Goal: Task Accomplishment & Management: Manage account settings

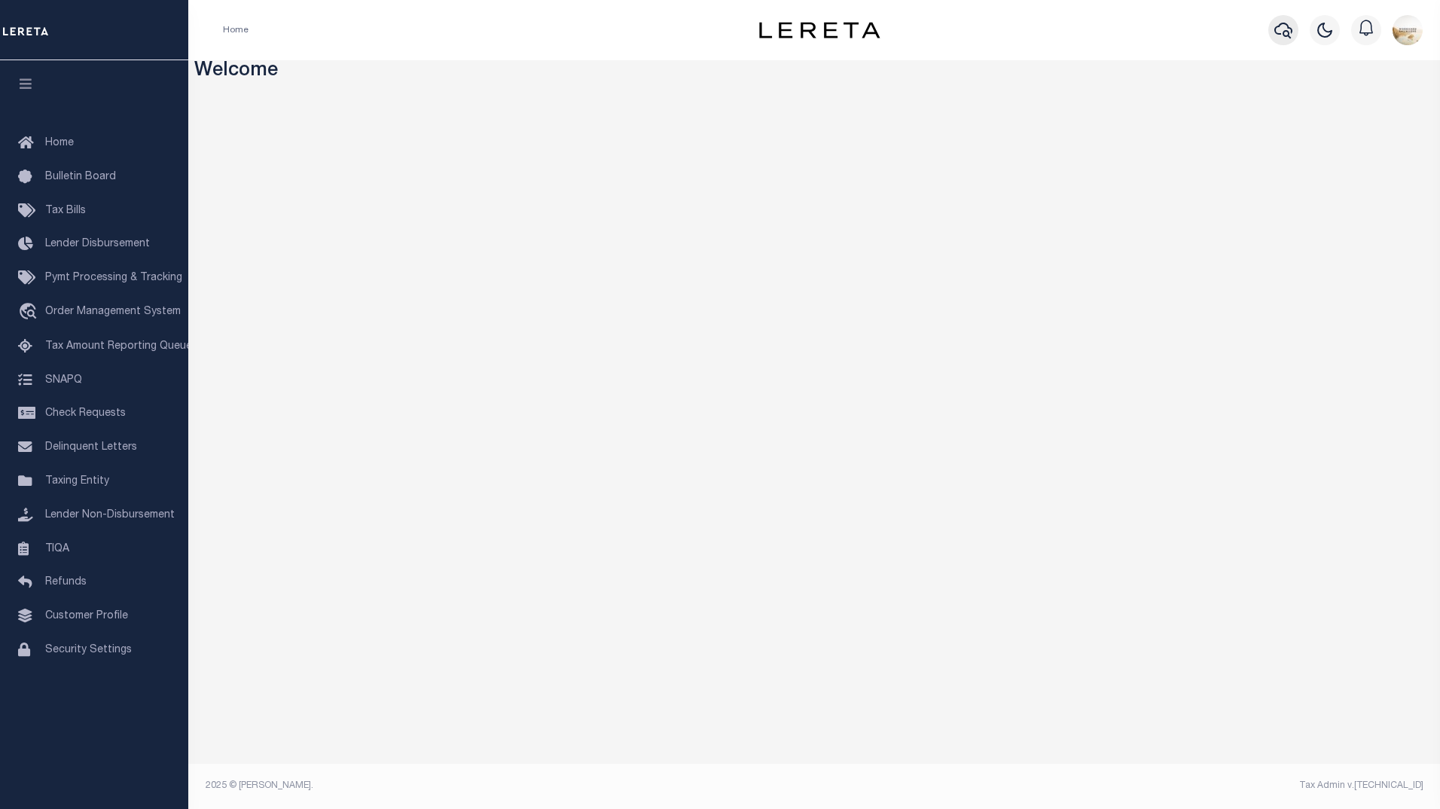
click at [1287, 26] on icon "button" at bounding box center [1283, 30] width 18 height 18
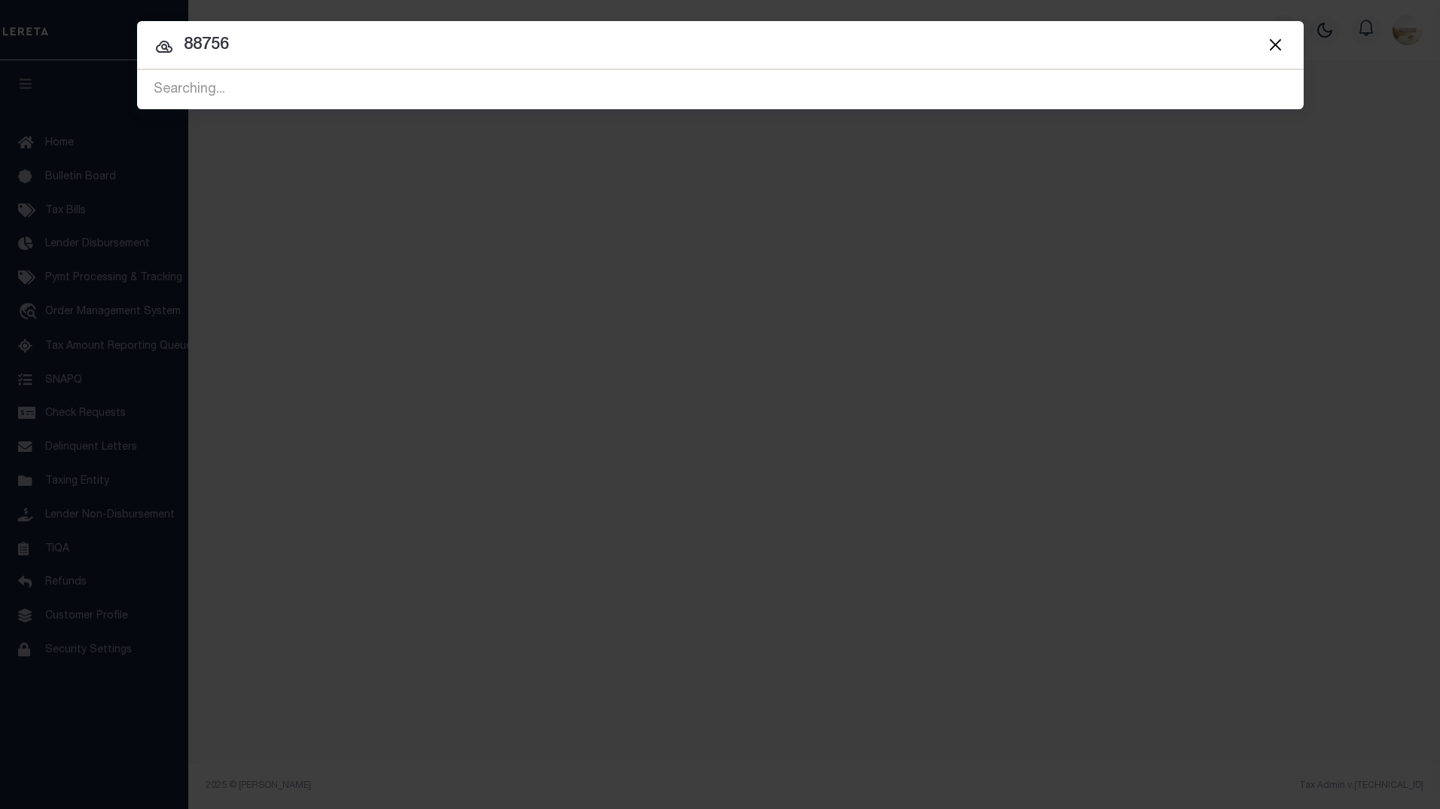
type input "88756"
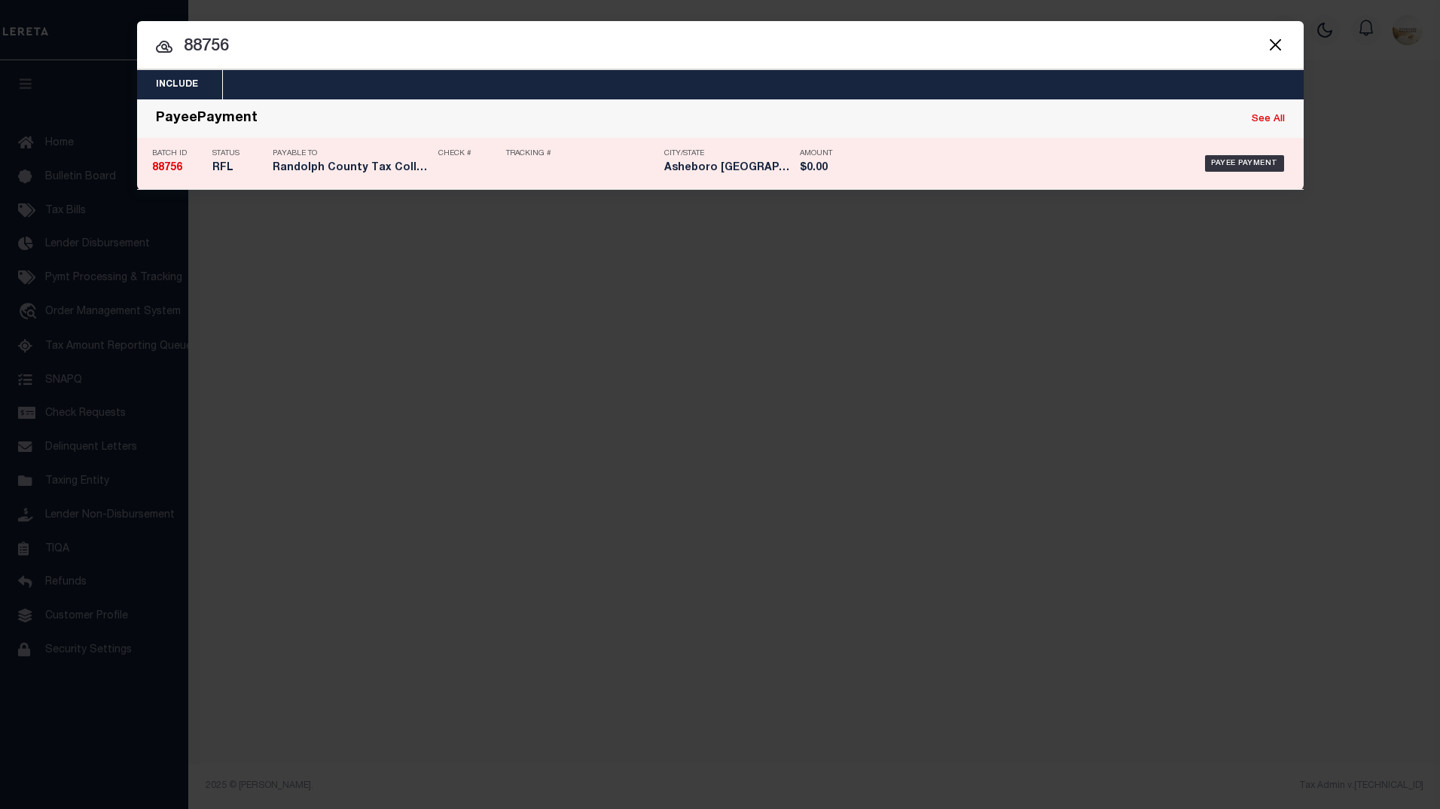
click at [176, 160] on div "Batch ID 88756" at bounding box center [178, 164] width 53 height 44
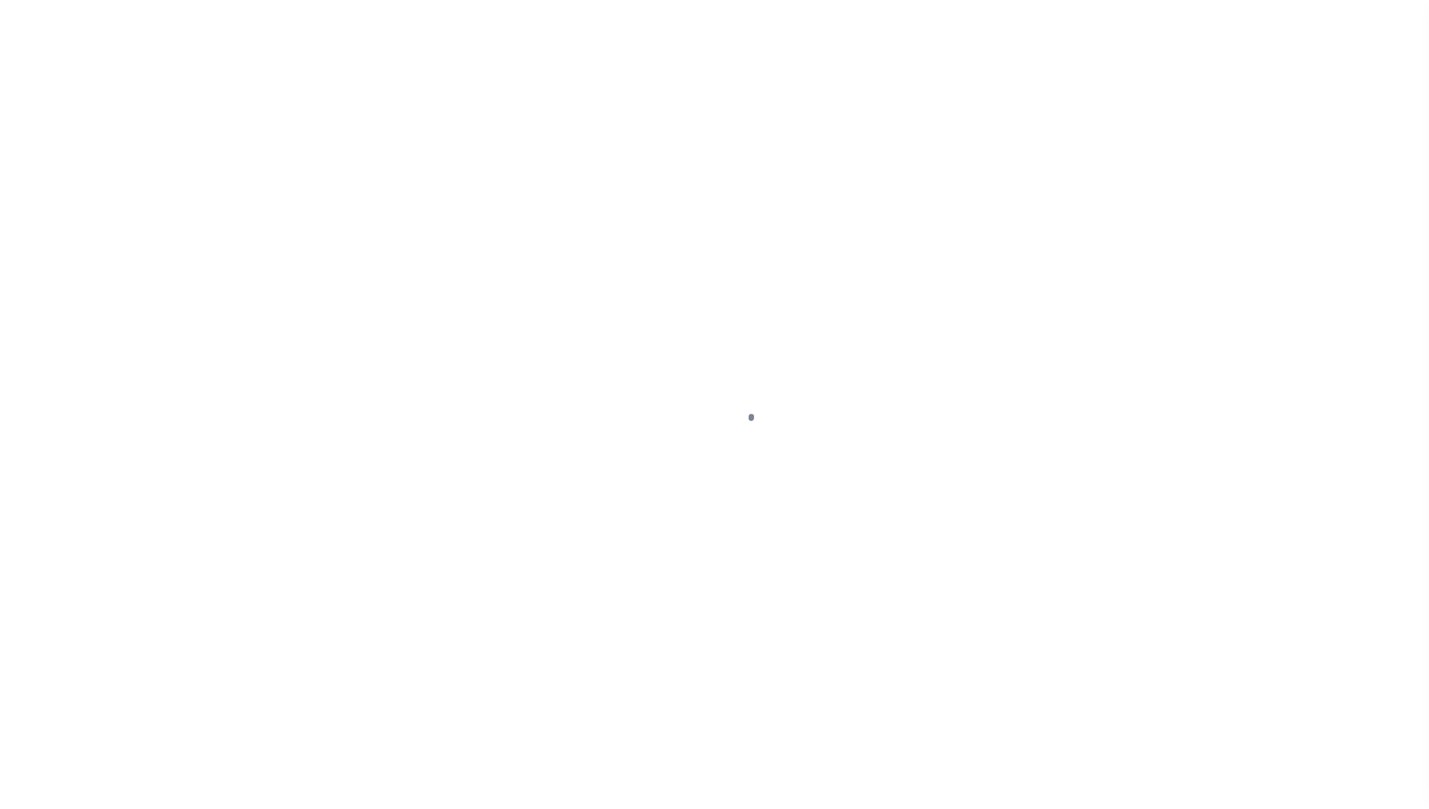
select select "RFL"
type input "[DATE]"
select select
type input "N"
radio input "true"
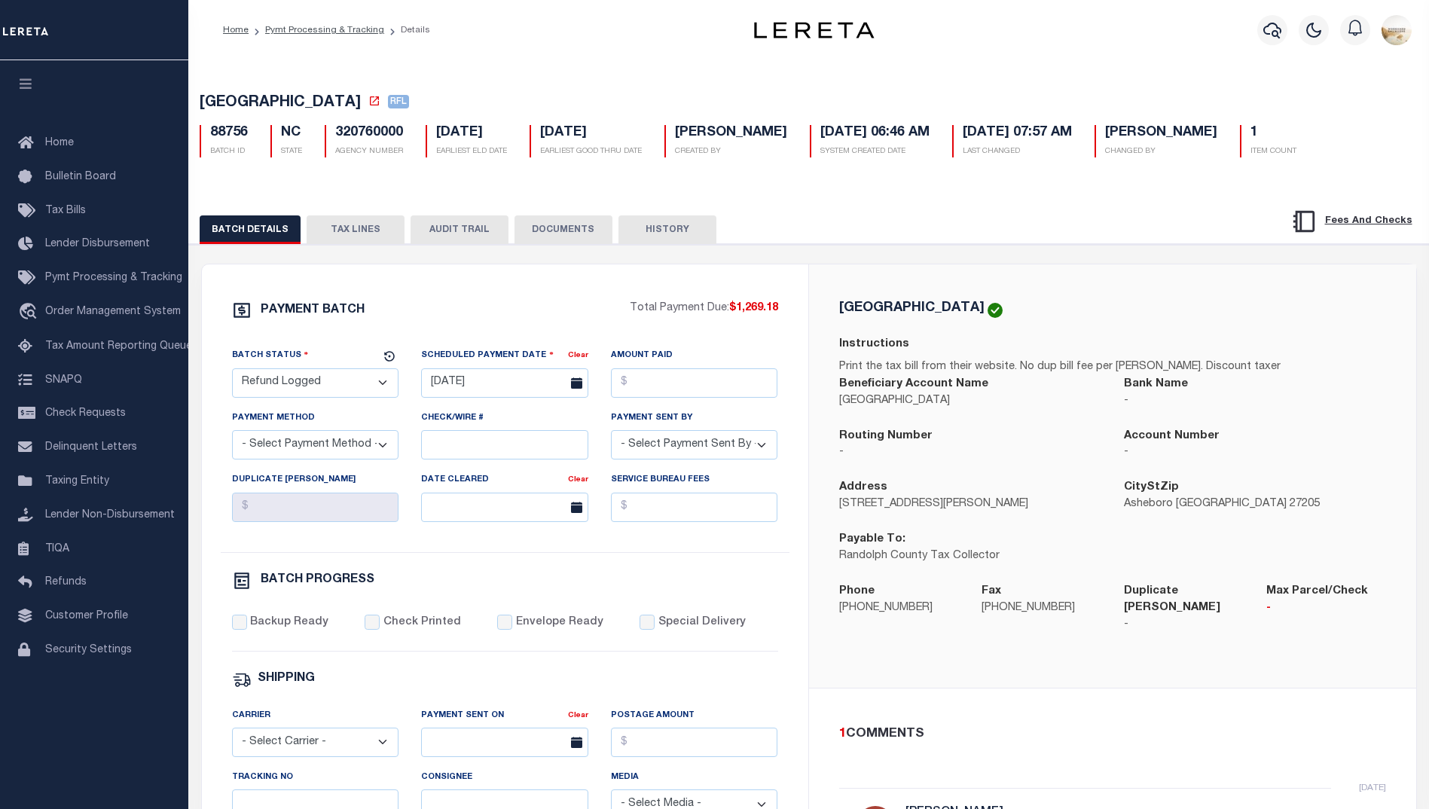
click at [468, 222] on button "AUDIT TRAIL" at bounding box center [459, 229] width 98 height 29
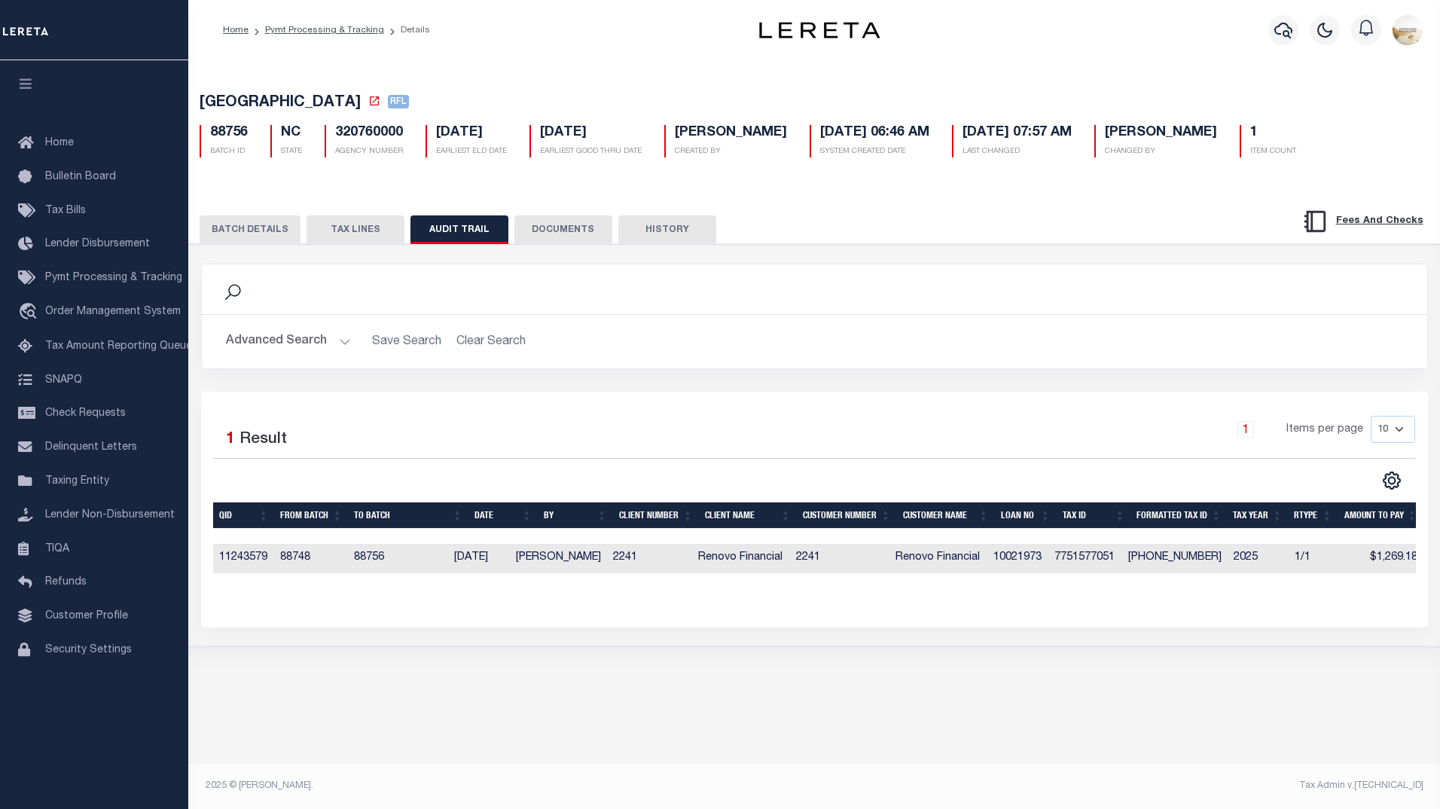
click at [368, 237] on button "TAX LINES" at bounding box center [356, 229] width 98 height 29
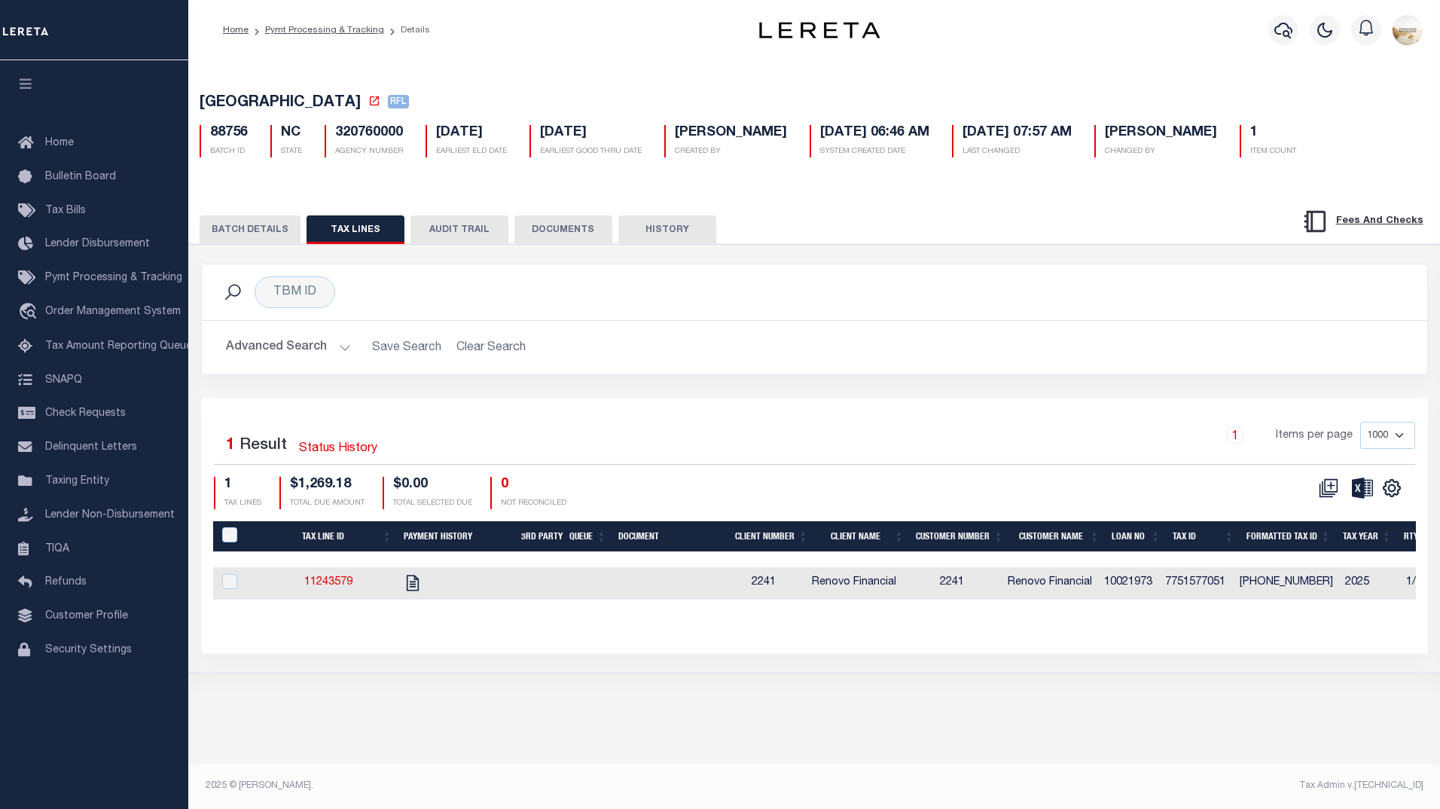
click at [277, 233] on button "BATCH DETAILS" at bounding box center [250, 229] width 101 height 29
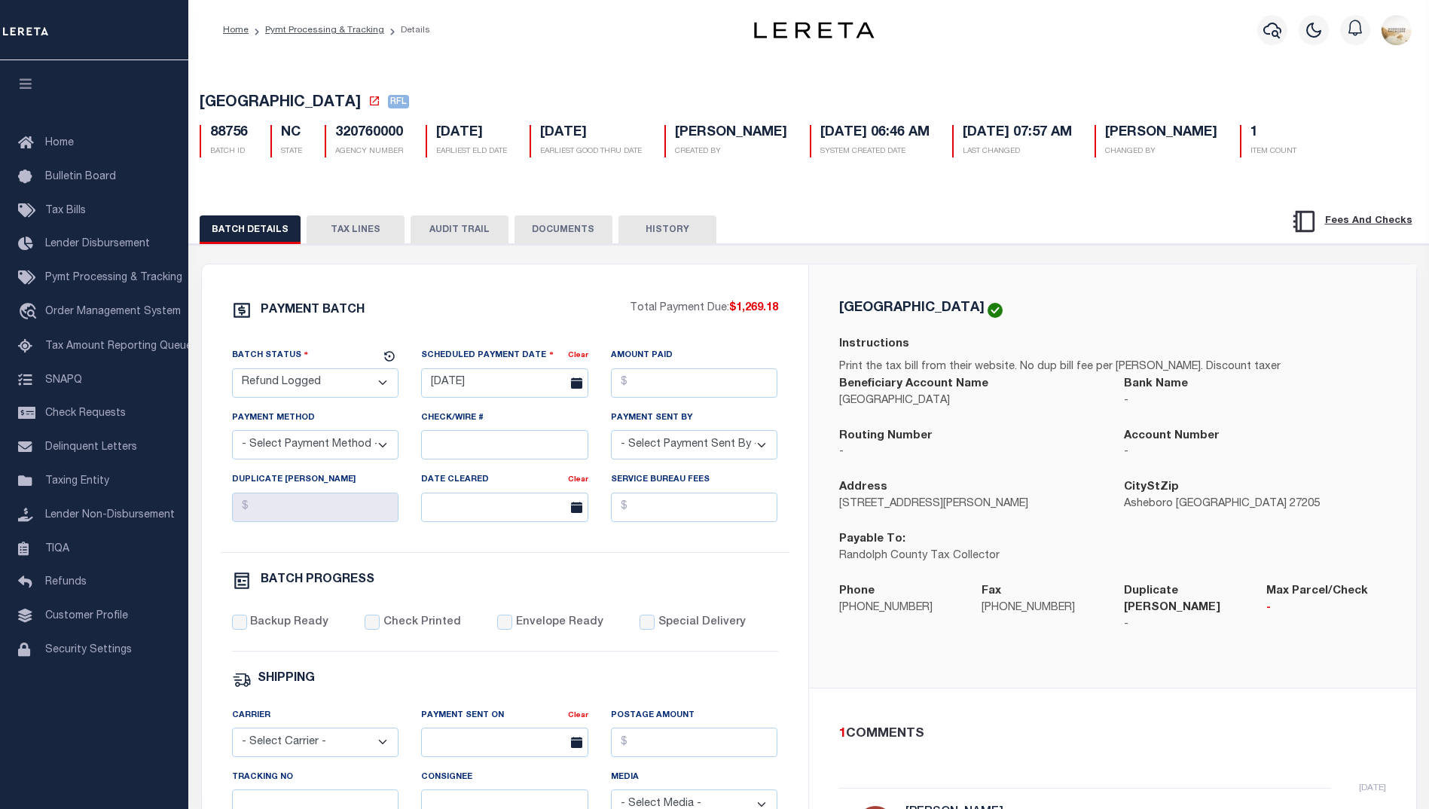
click at [564, 223] on button "DOCUMENTS" at bounding box center [563, 229] width 98 height 29
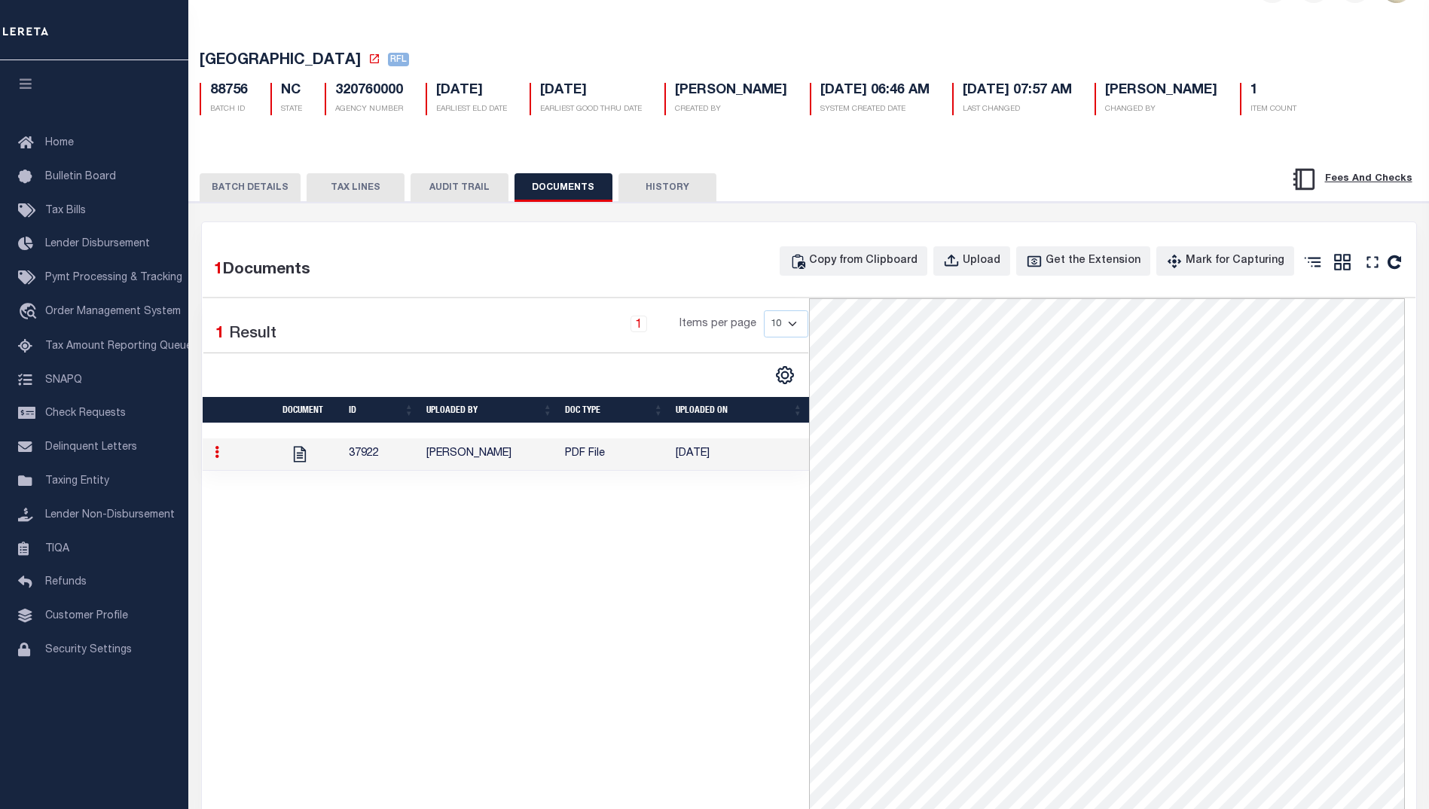
scroll to position [12, 0]
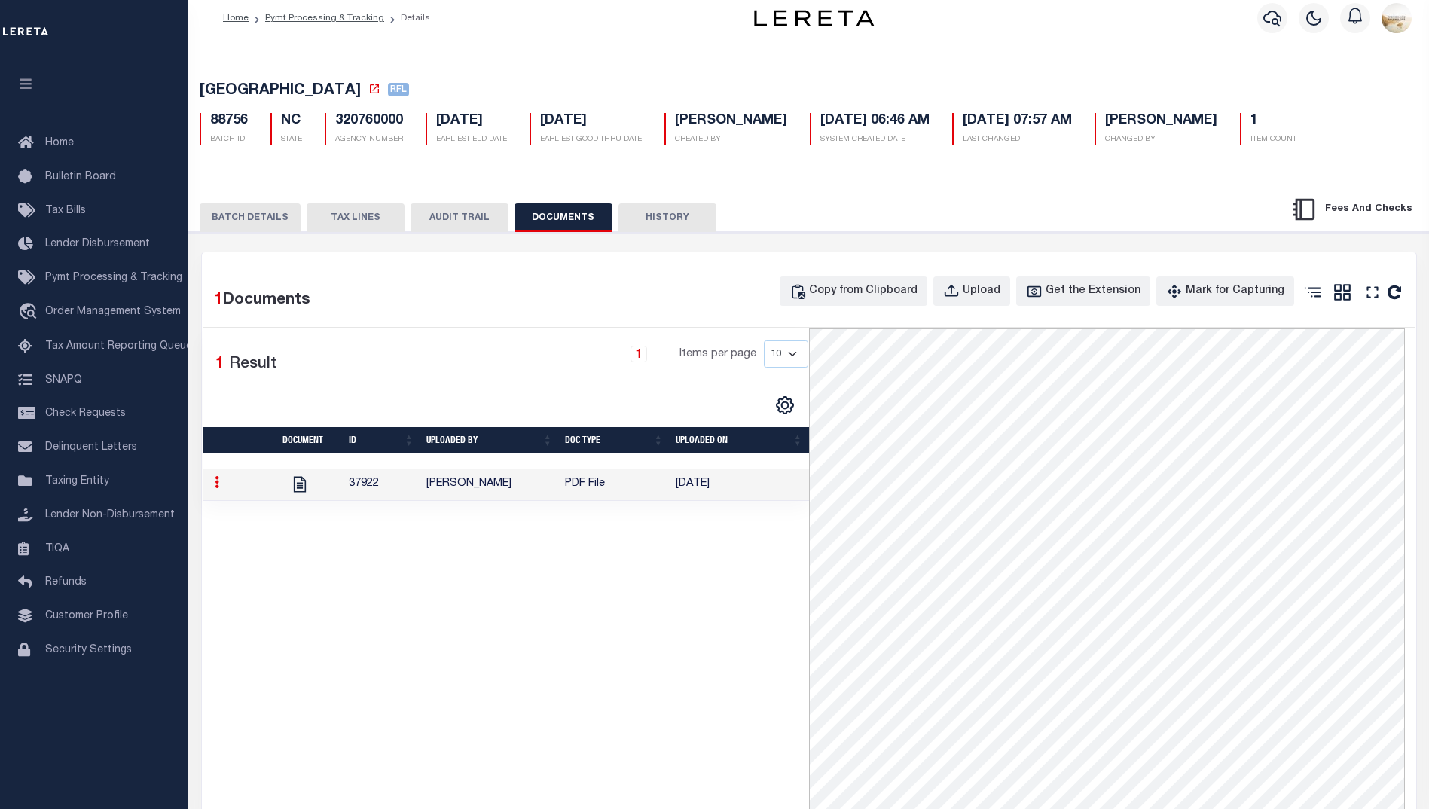
click at [340, 213] on button "TAX LINES" at bounding box center [356, 217] width 98 height 29
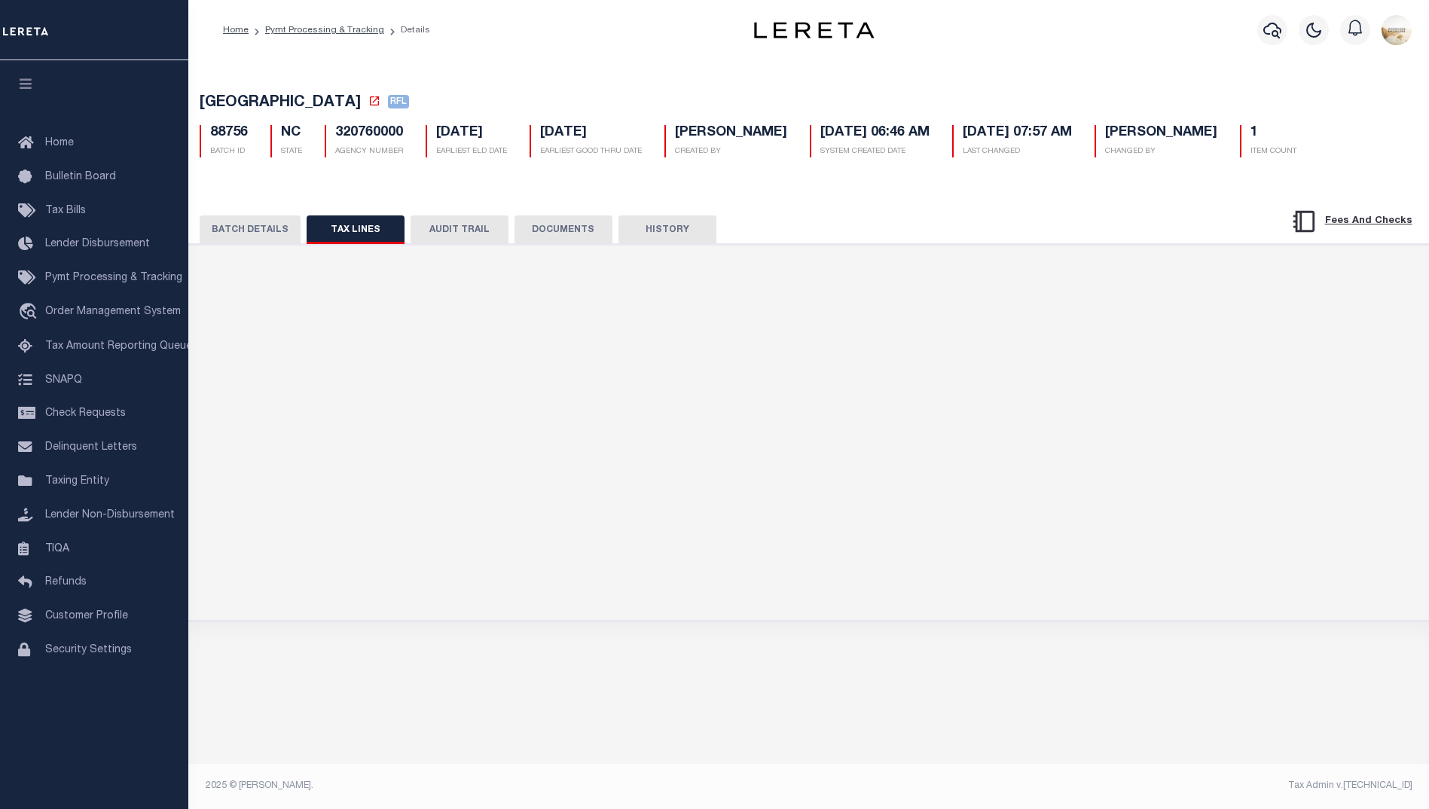
scroll to position [0, 0]
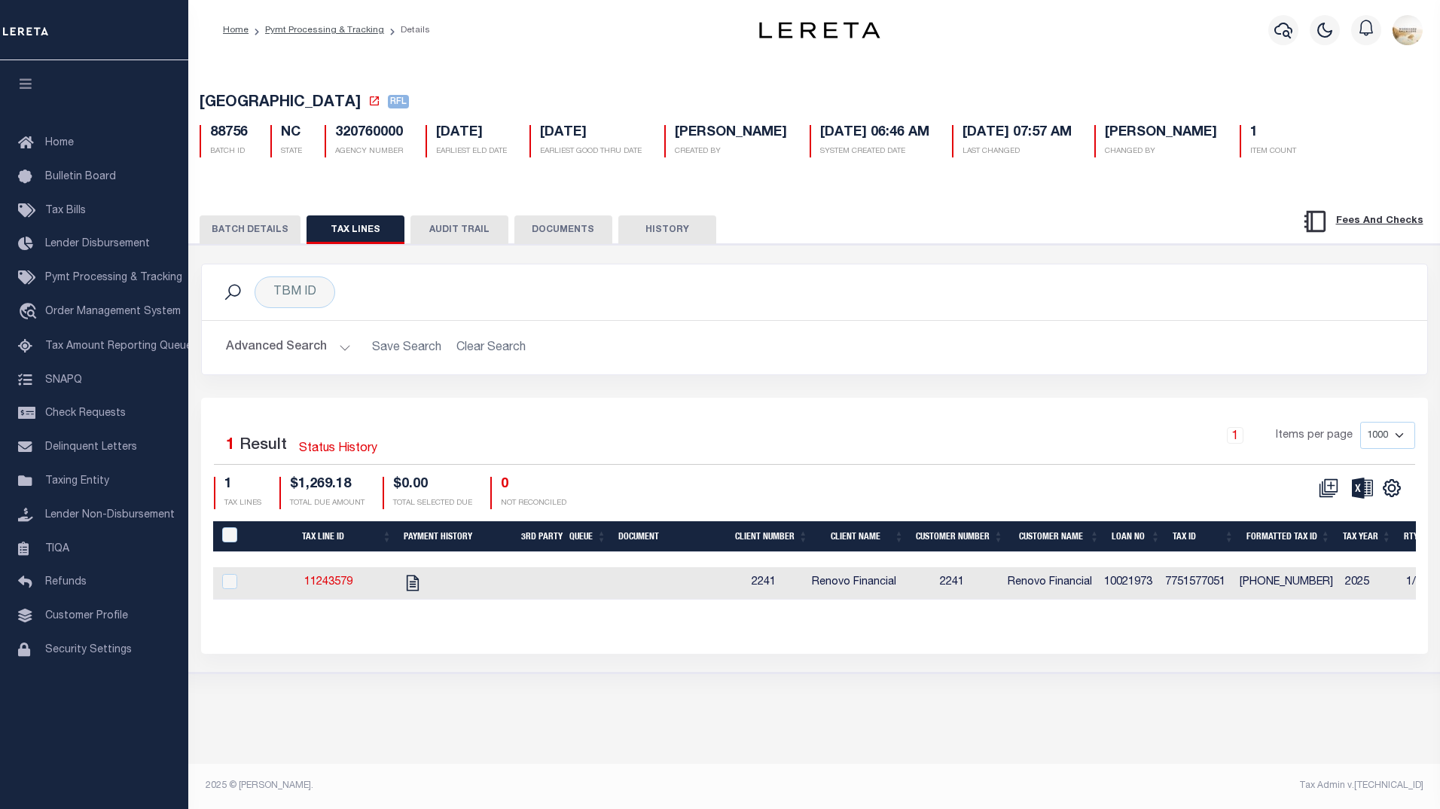
click at [435, 222] on button "AUDIT TRAIL" at bounding box center [459, 229] width 98 height 29
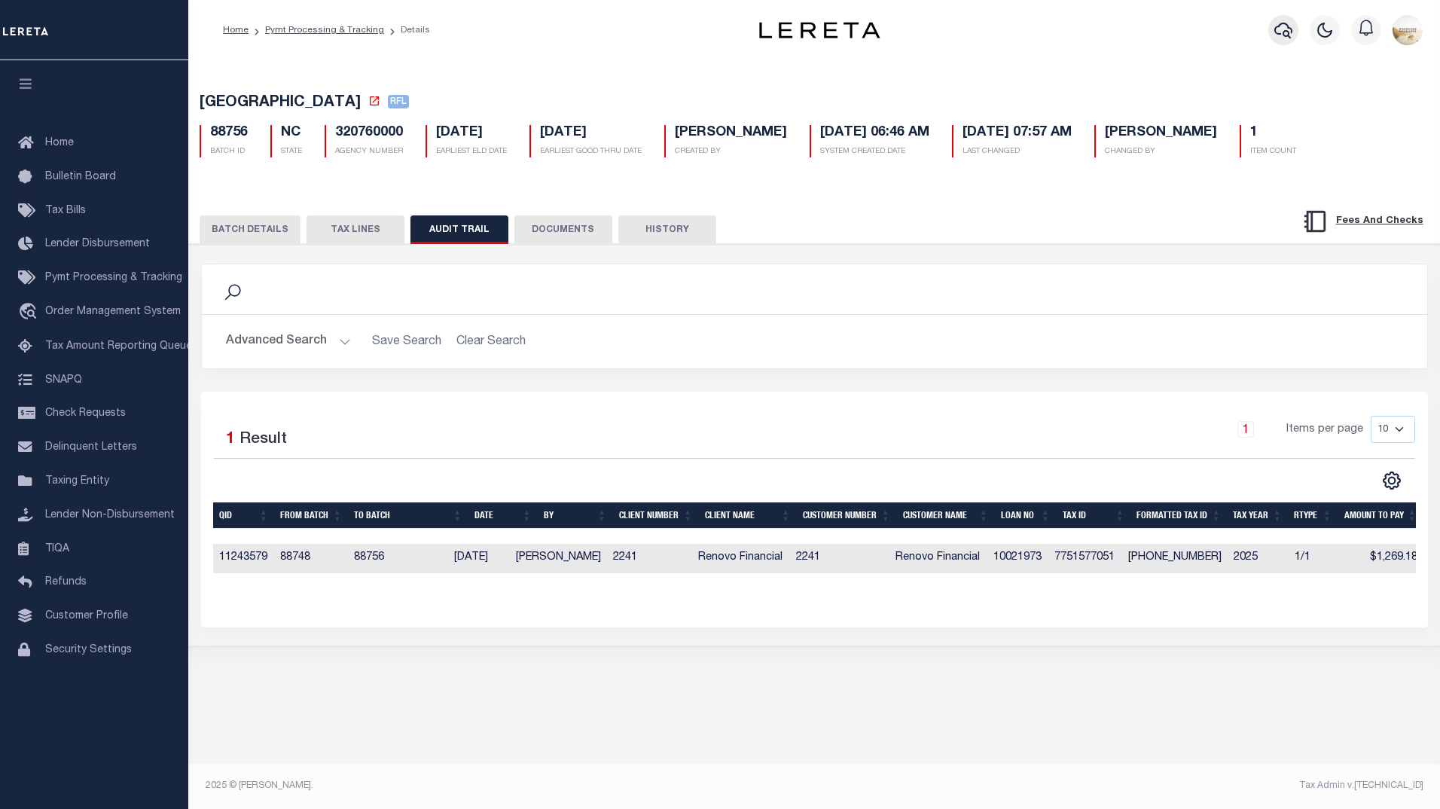
click at [1275, 29] on button "button" at bounding box center [1283, 30] width 30 height 30
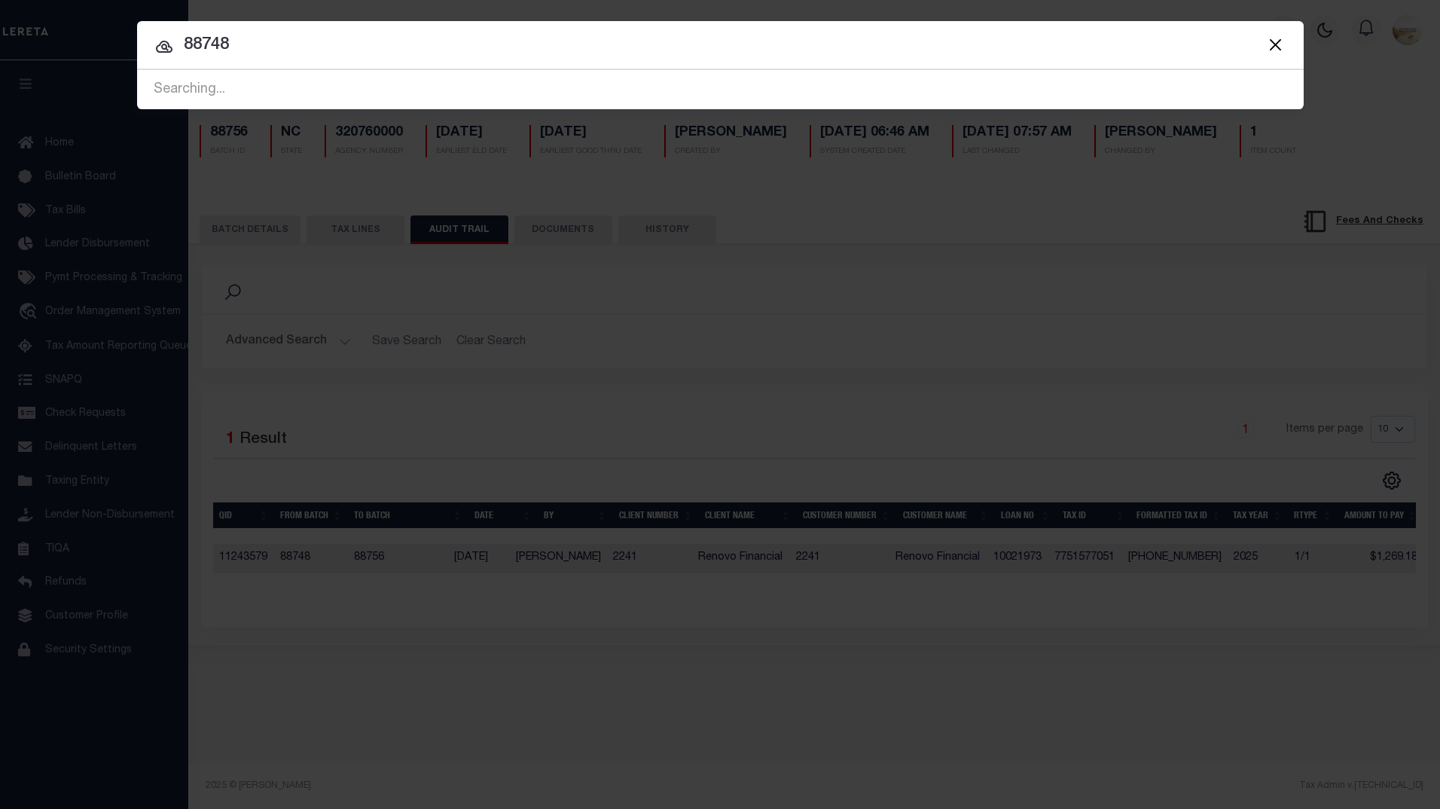
type input "88748"
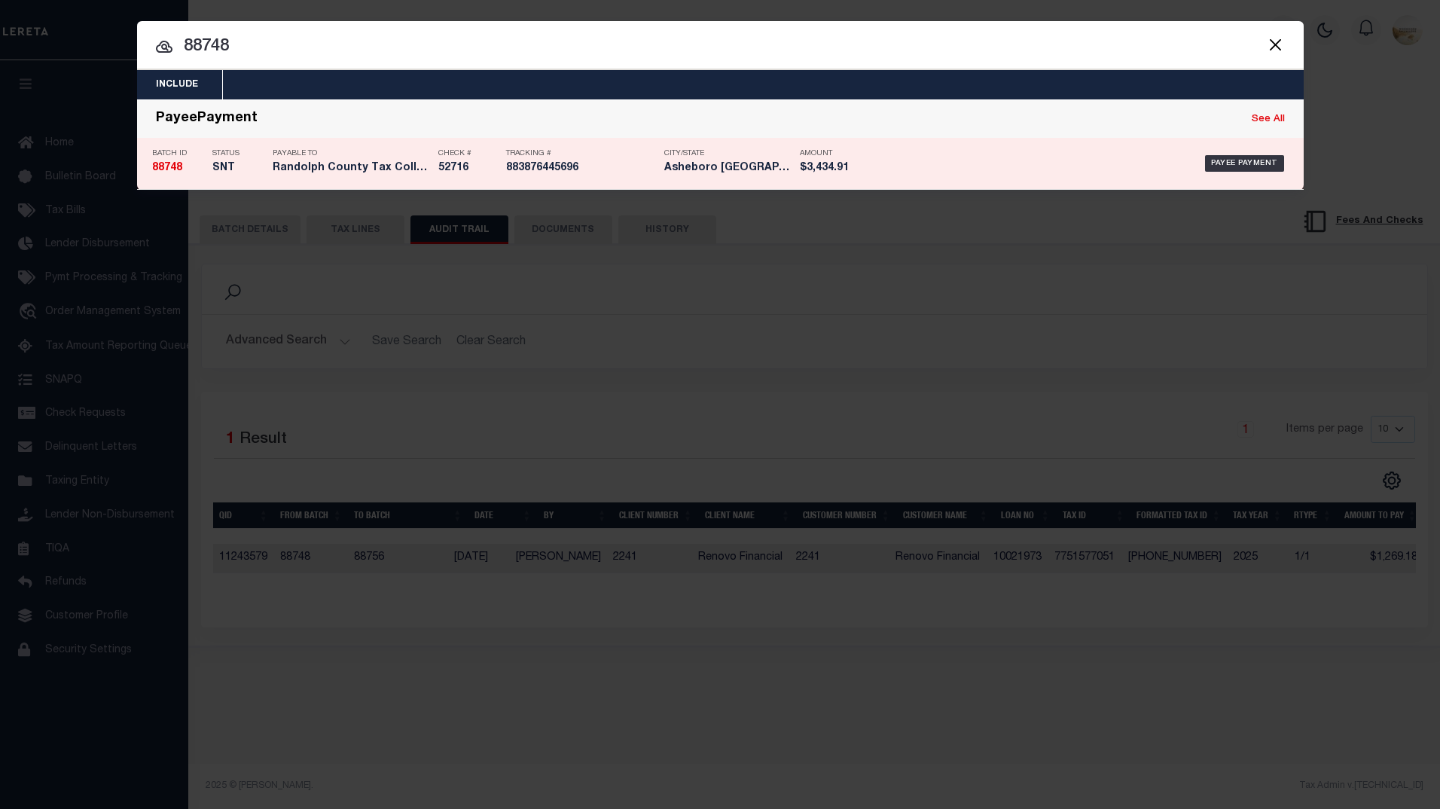
click at [178, 167] on strong "88748" at bounding box center [167, 168] width 30 height 11
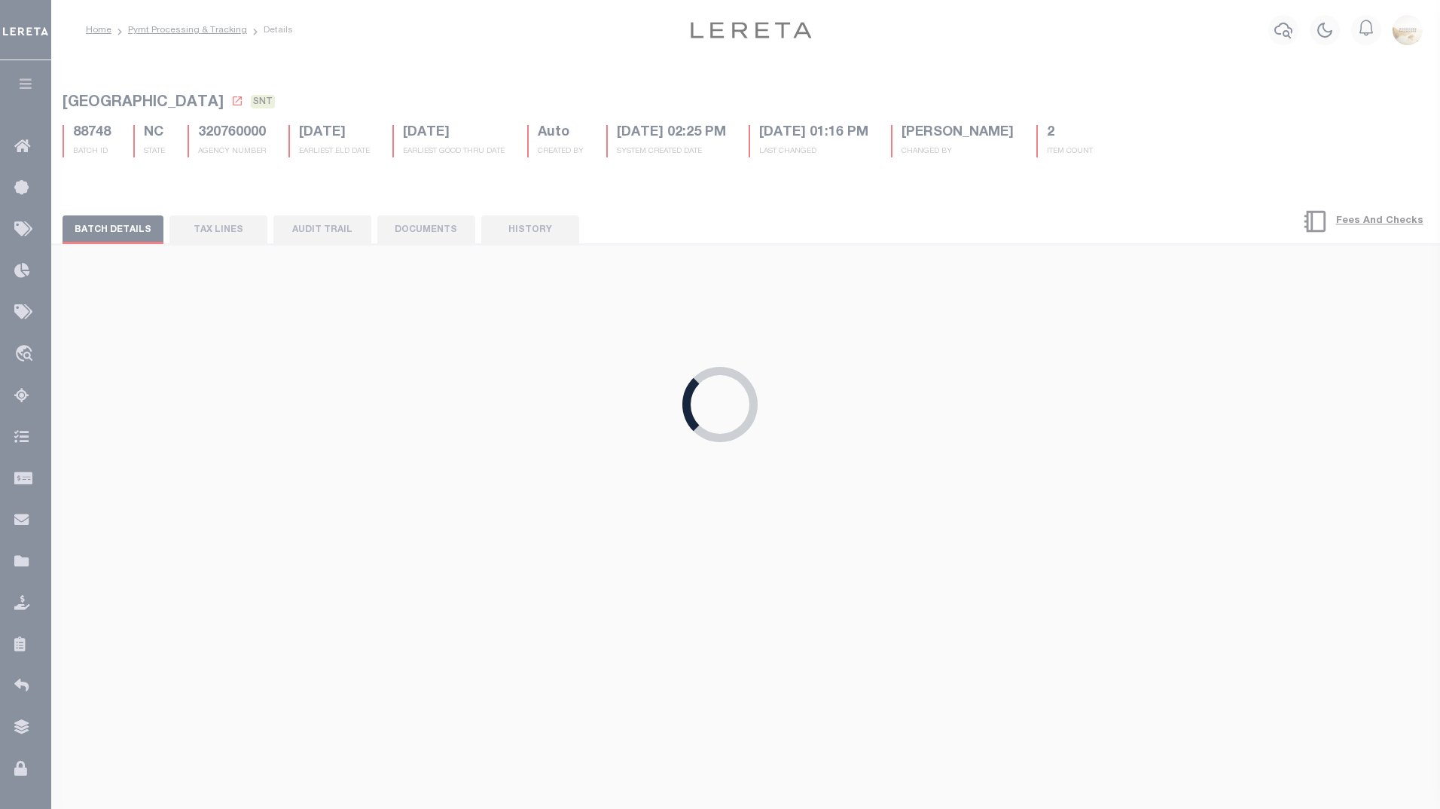
select select "SNT"
type input "[DATE]"
type input "$3,434.91"
select select "CHK"
type input "52716"
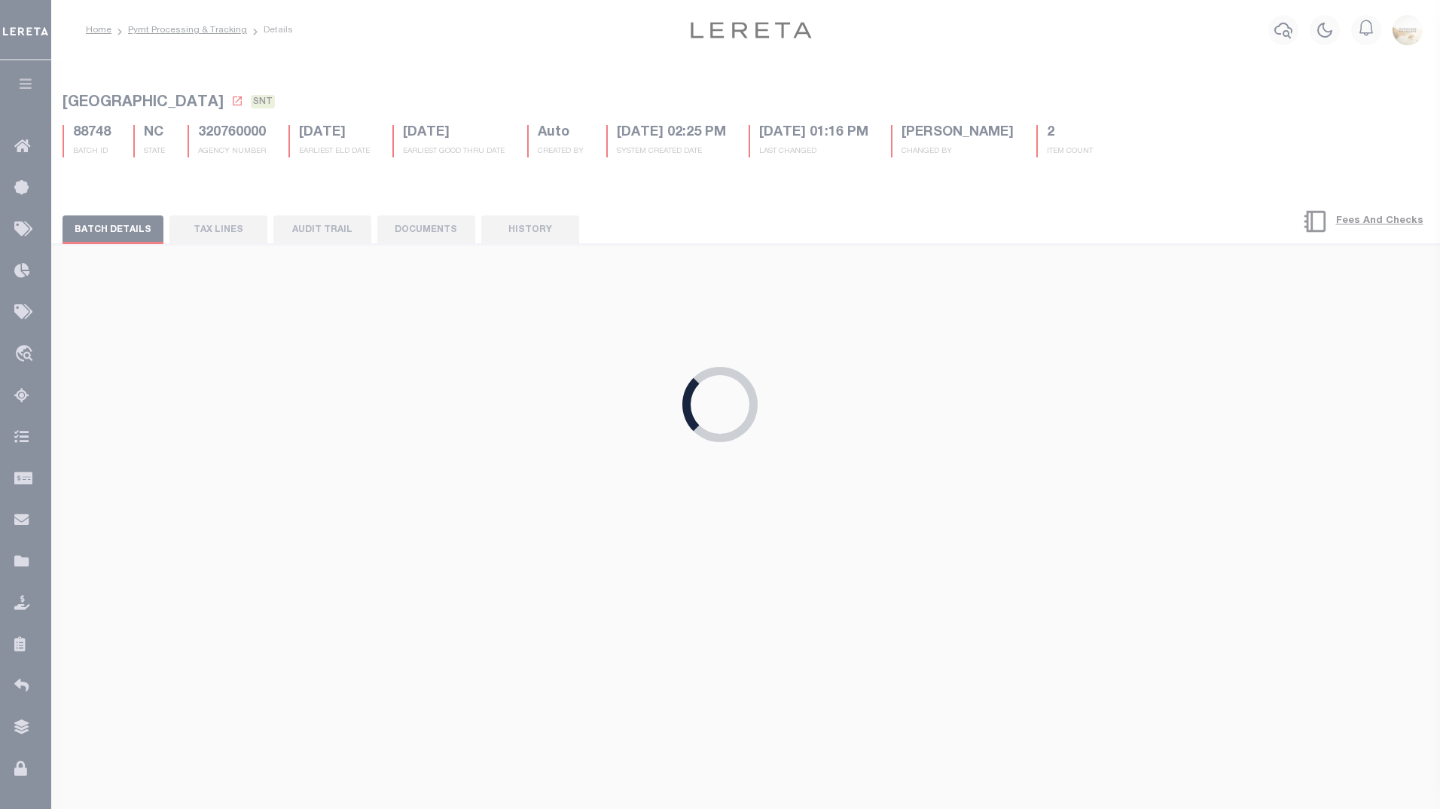
select select "[PERSON_NAME]"
checkbox input "true"
select select "FDX"
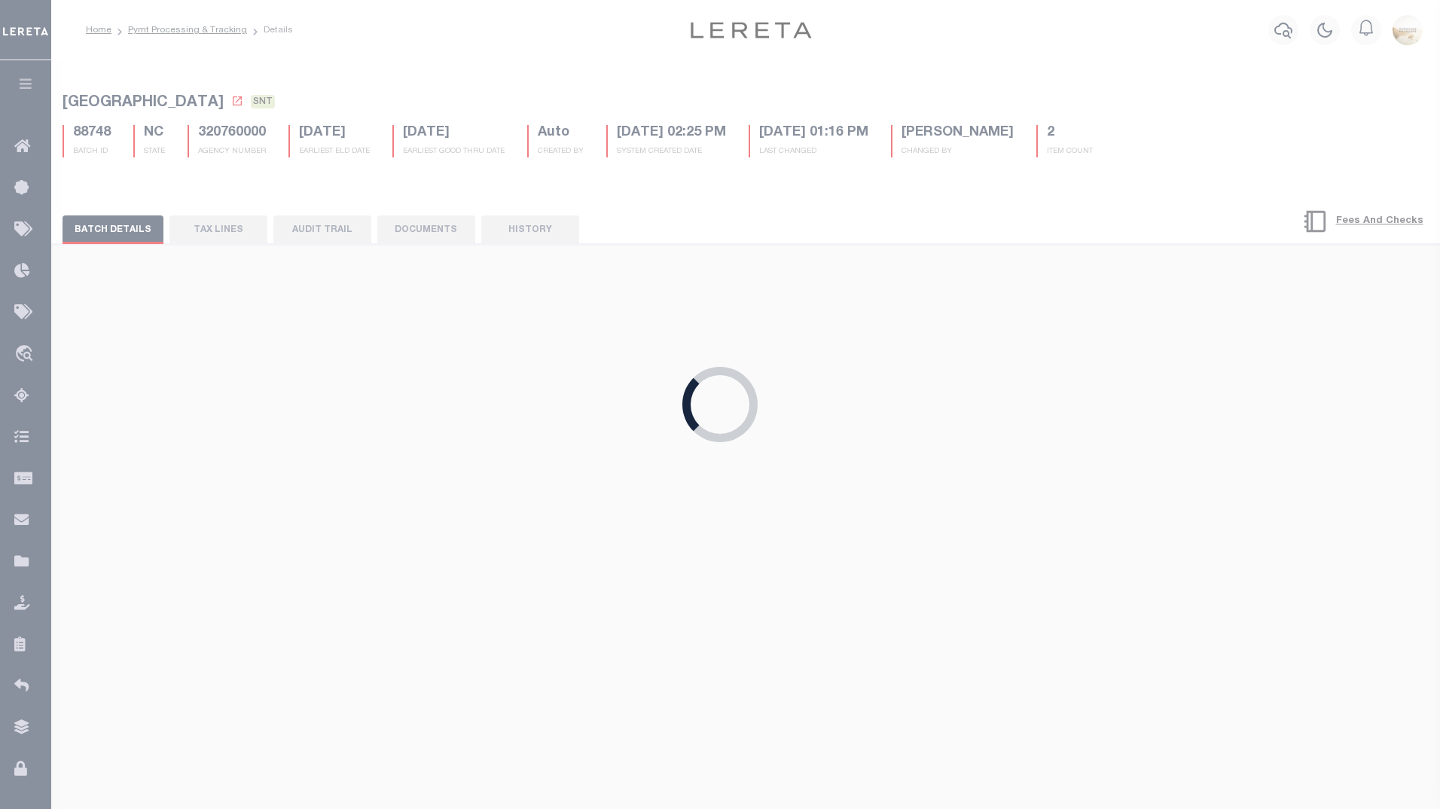
type input "[DATE]"
type input "$9.65"
type input "883876445696"
select select "1"
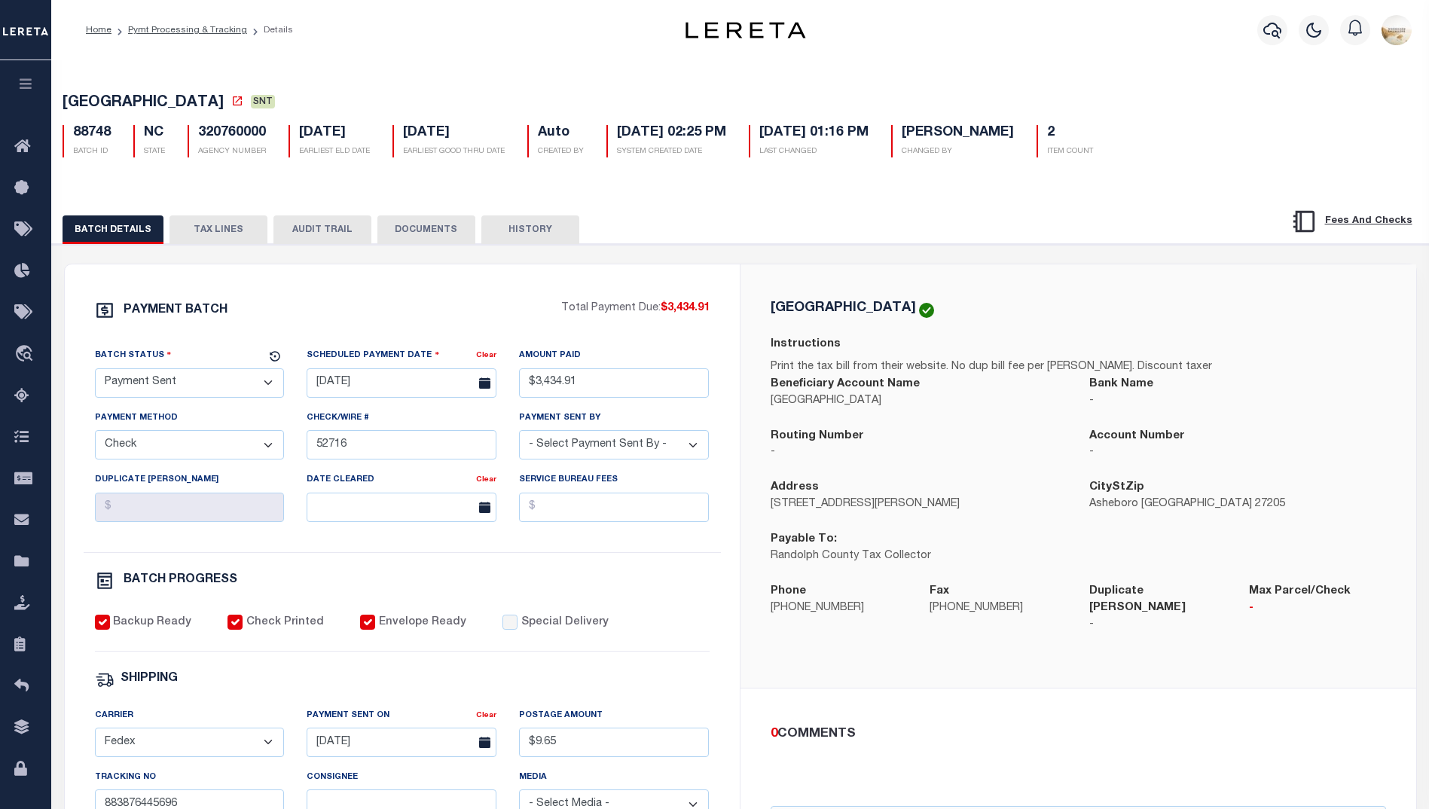
click at [353, 226] on button "AUDIT TRAIL" at bounding box center [322, 229] width 98 height 29
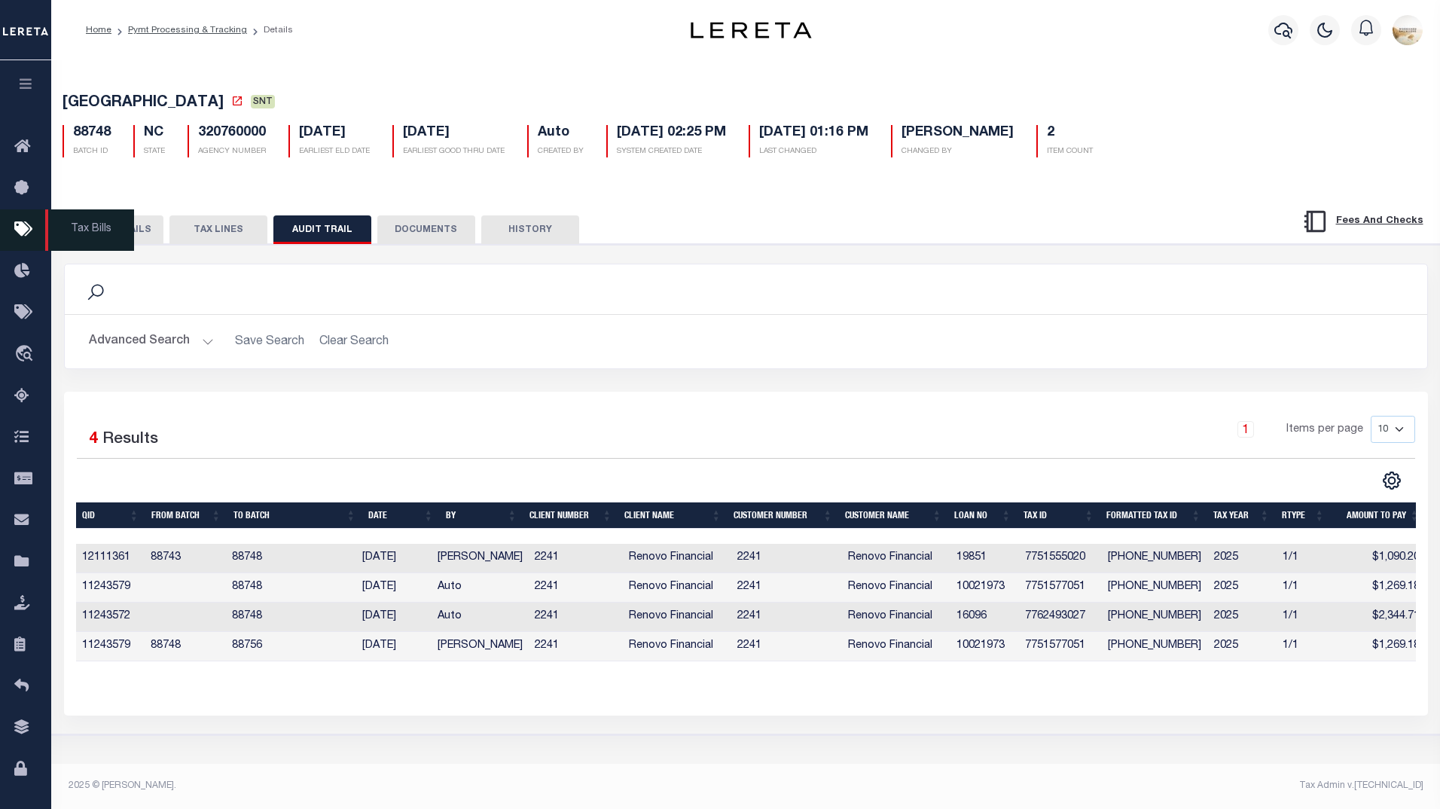
click at [88, 234] on span "Tax Bills" at bounding box center [89, 229] width 89 height 41
